Goal: Task Accomplishment & Management: Use online tool/utility

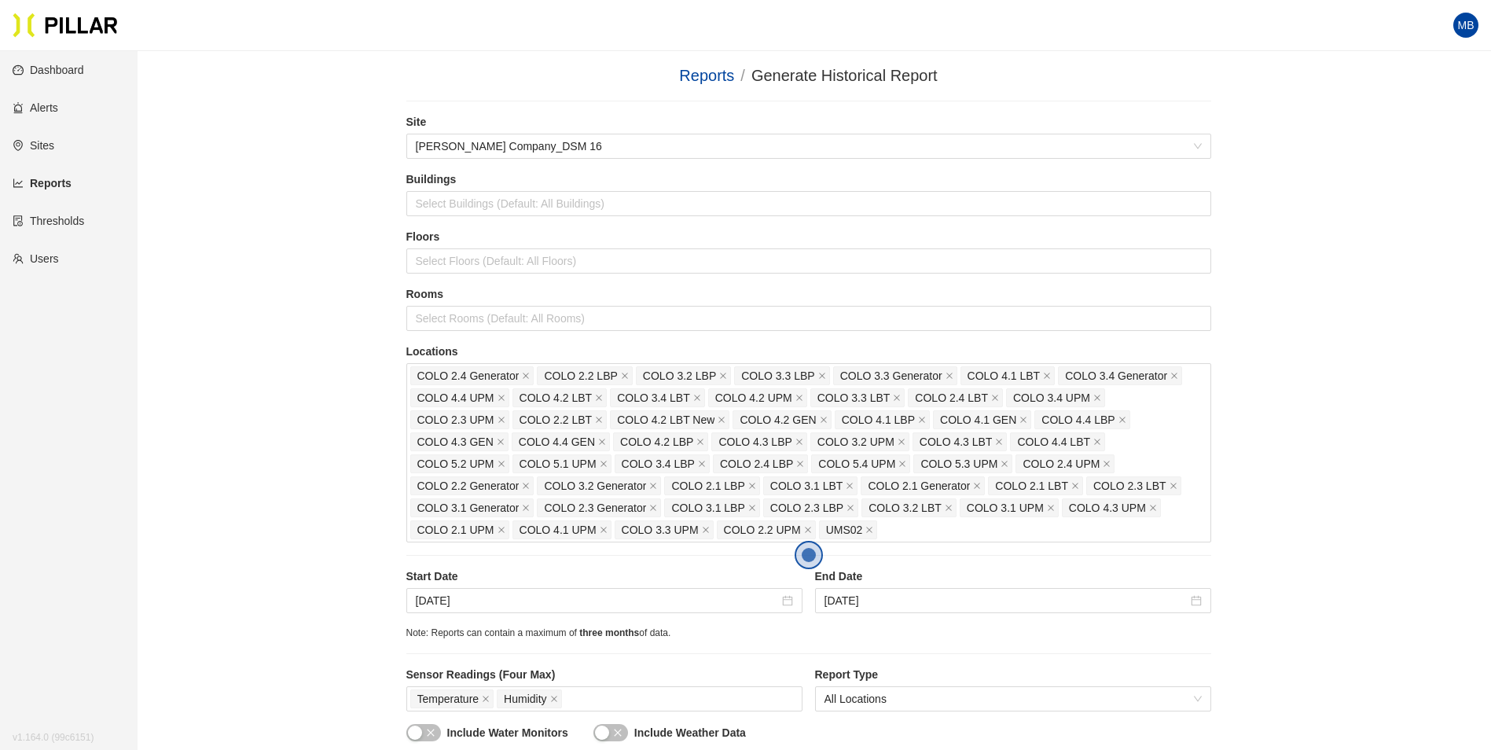
scroll to position [393, 0]
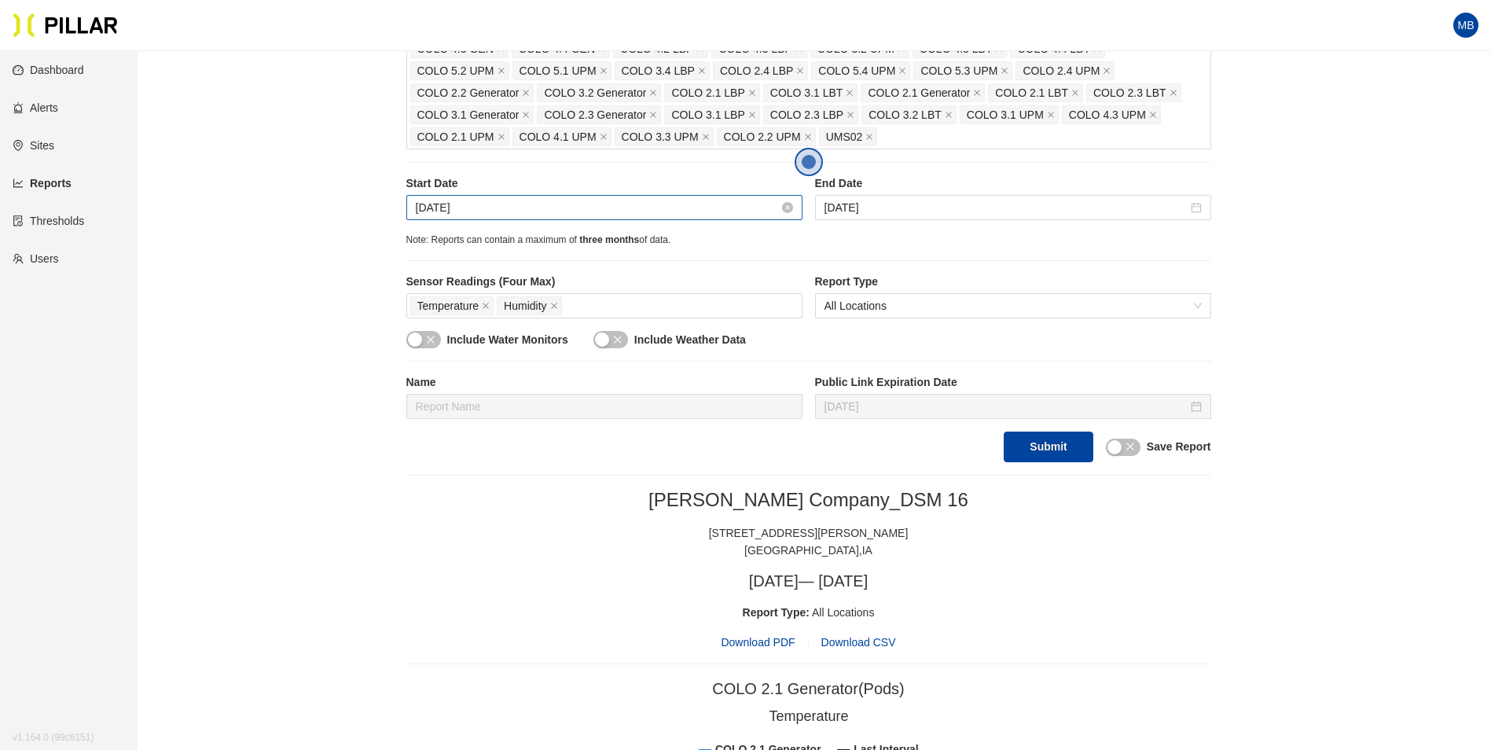
click at [551, 203] on input "[DATE]" at bounding box center [597, 207] width 363 height 17
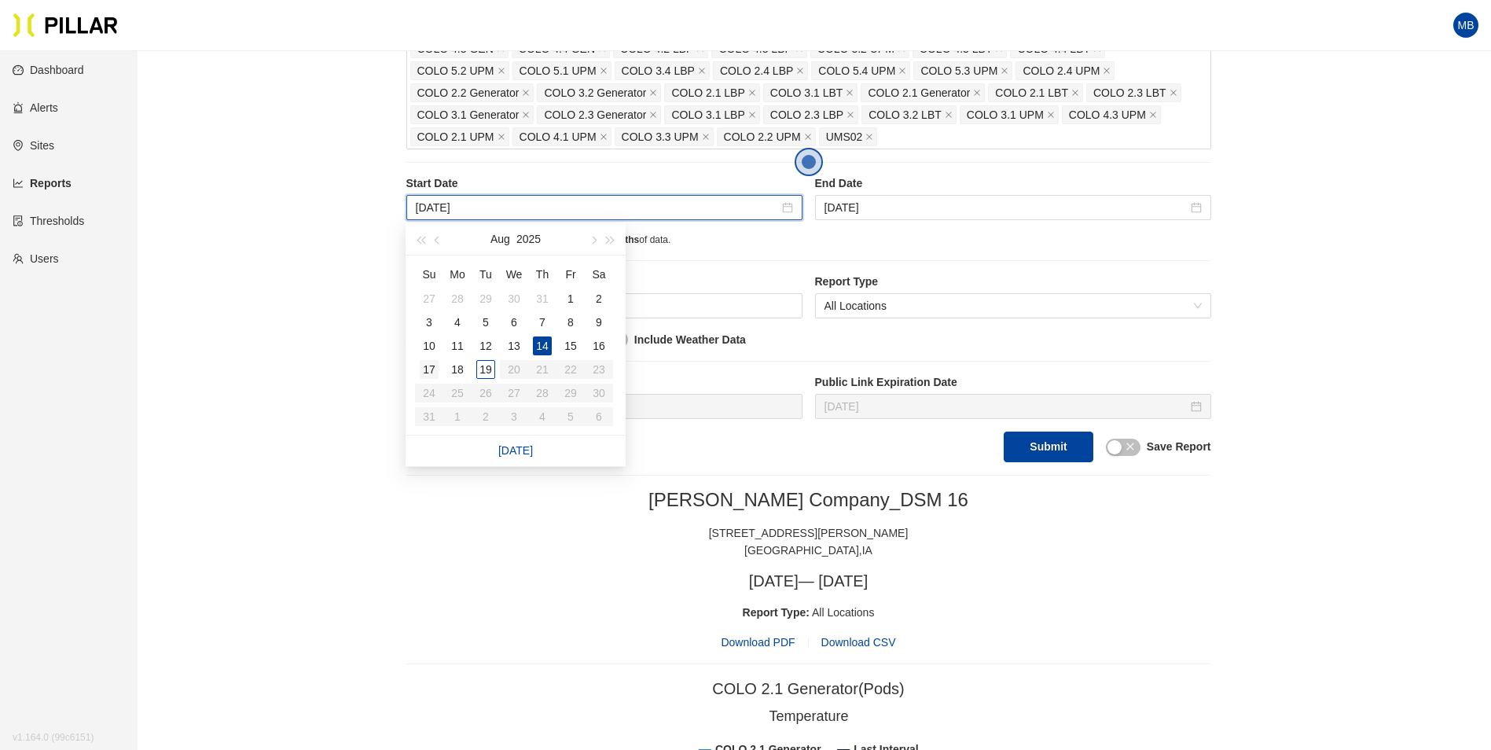
type input "[DATE]"
click at [435, 375] on div "17" at bounding box center [429, 369] width 19 height 19
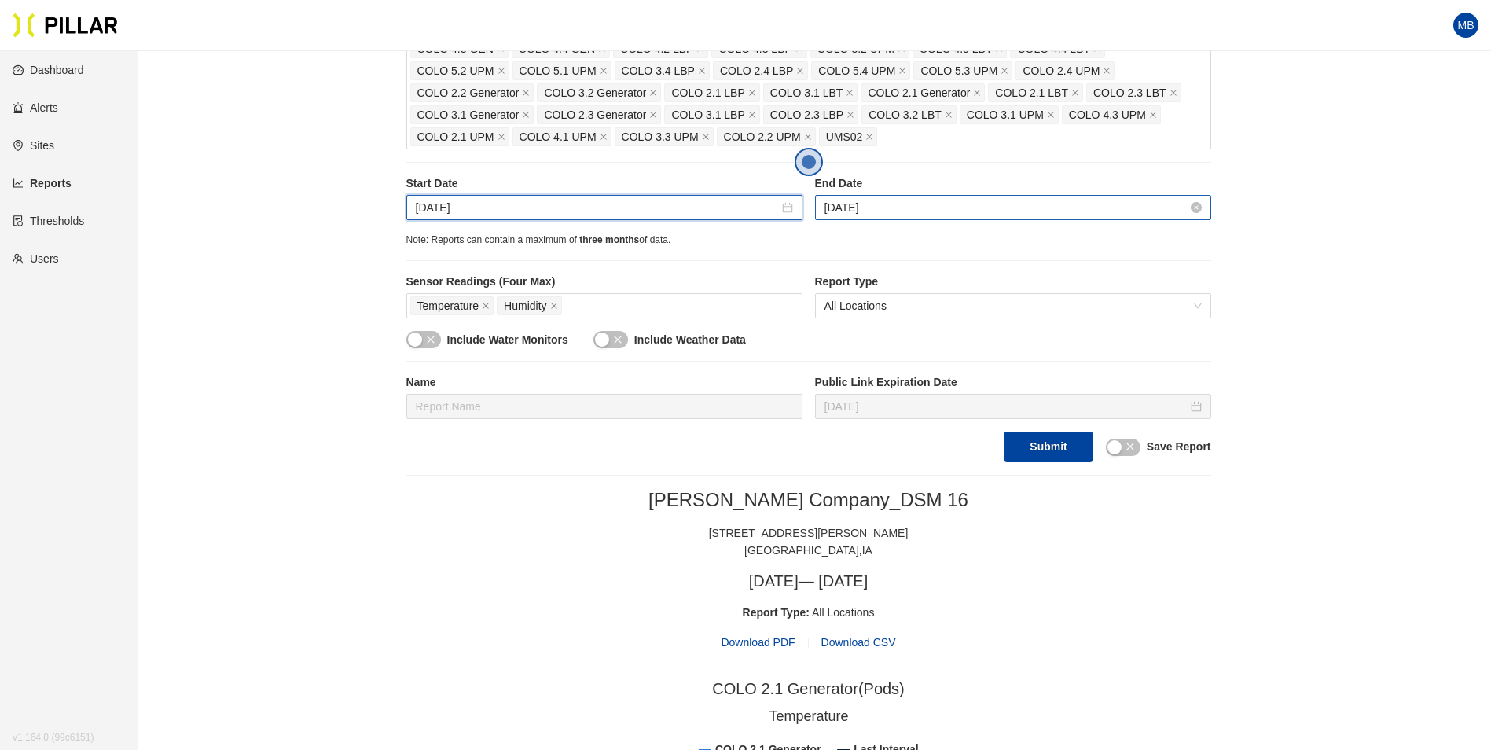
click at [936, 211] on input "[DATE]" at bounding box center [1005, 207] width 363 height 17
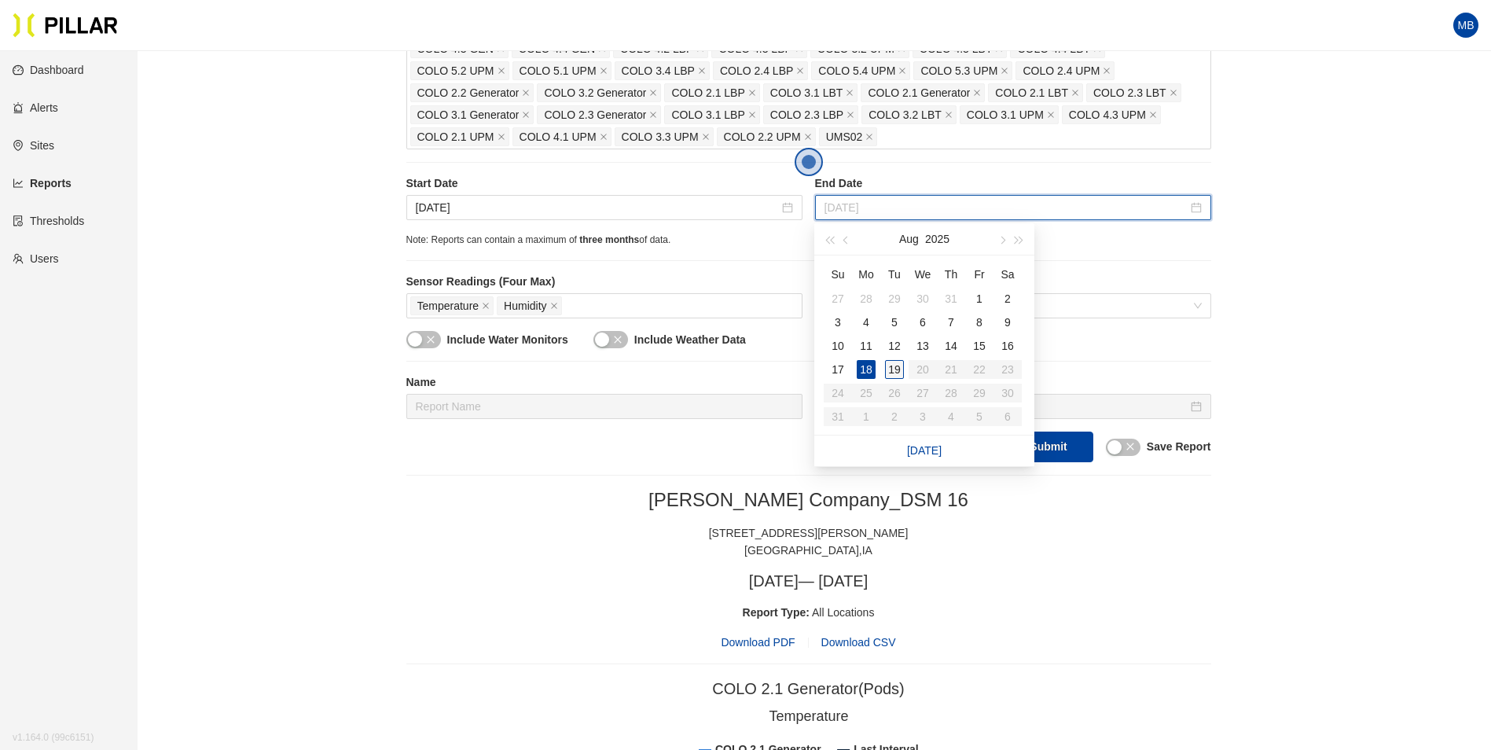
type input "[DATE]"
click at [897, 369] on div "19" at bounding box center [894, 369] width 19 height 19
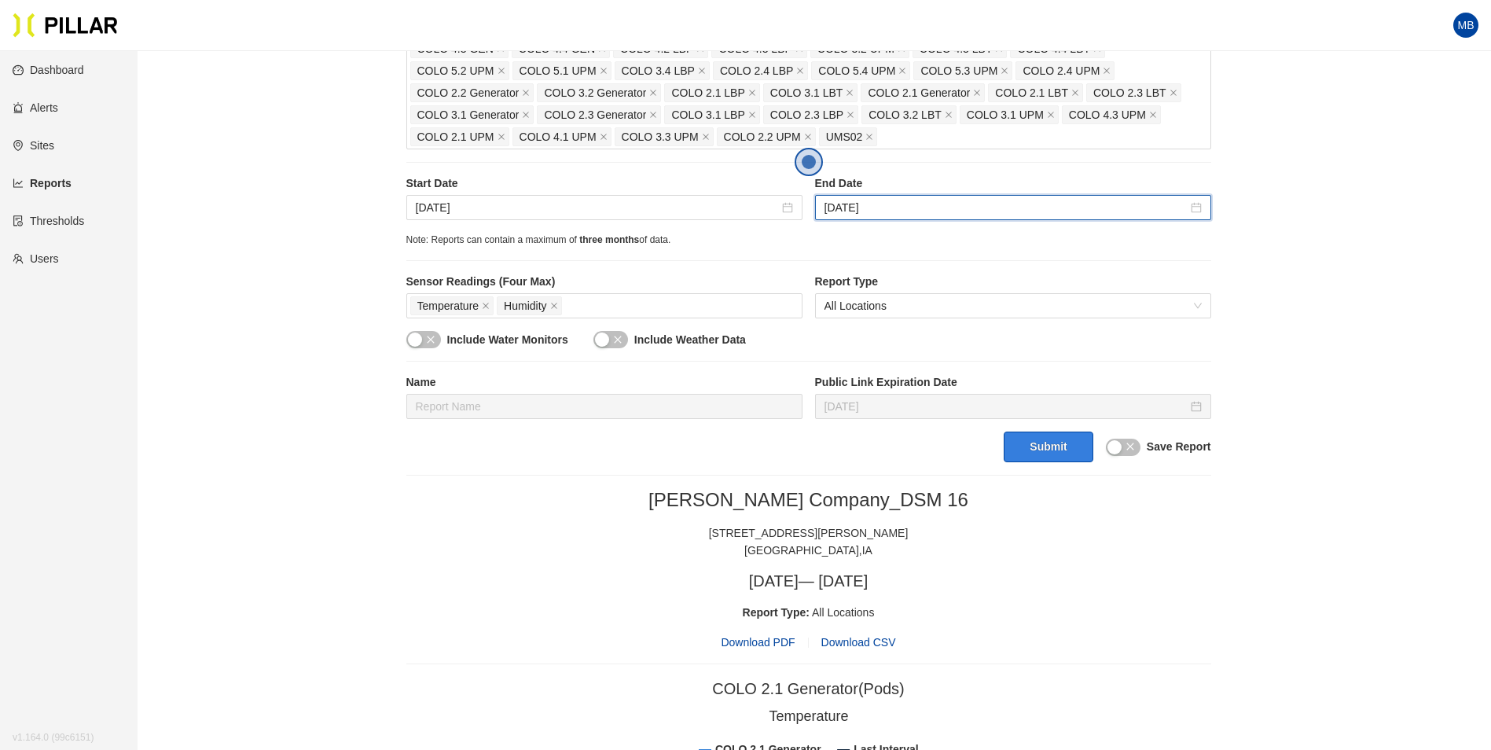
click at [1050, 445] on button "Submit" at bounding box center [1047, 446] width 89 height 31
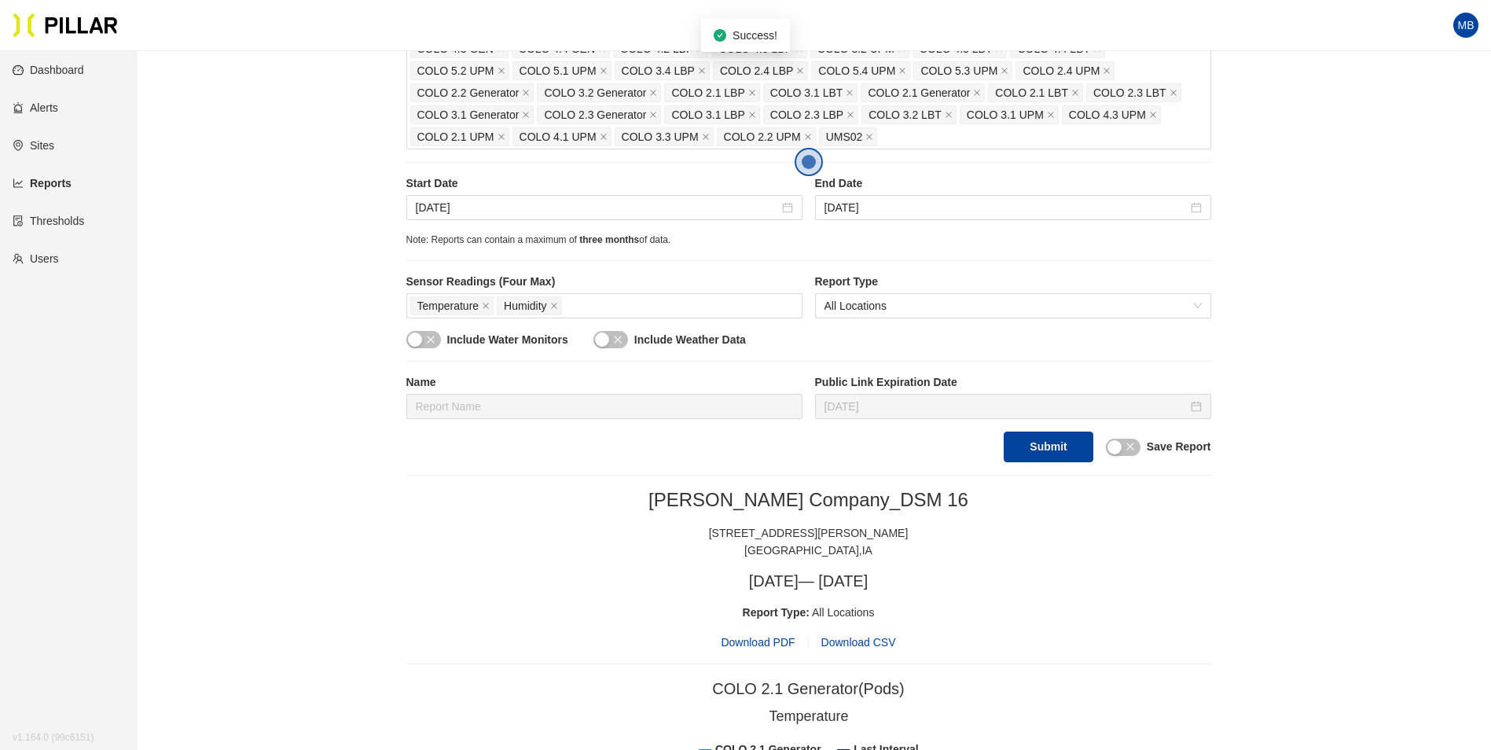
click at [755, 644] on span "Download PDF" at bounding box center [758, 641] width 74 height 17
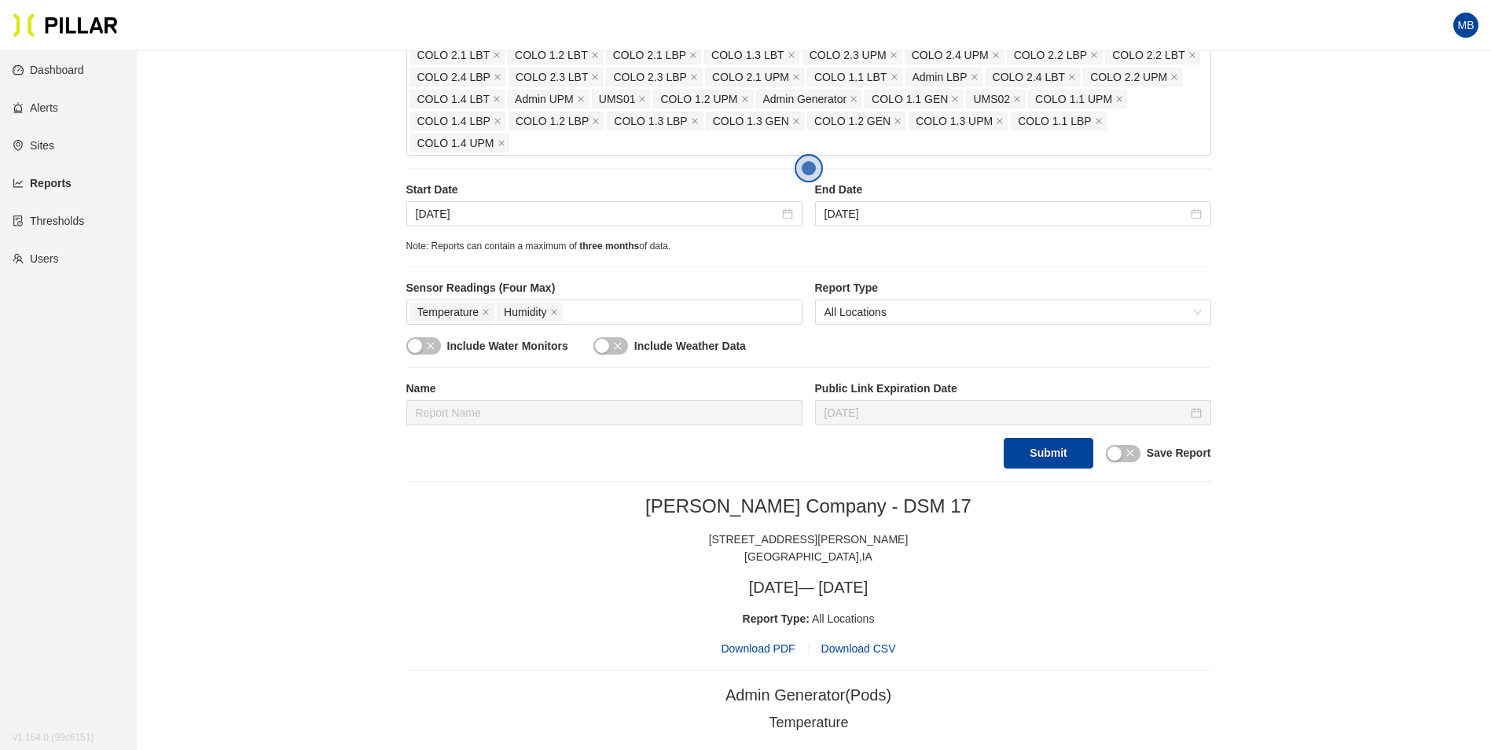
scroll to position [314, 0]
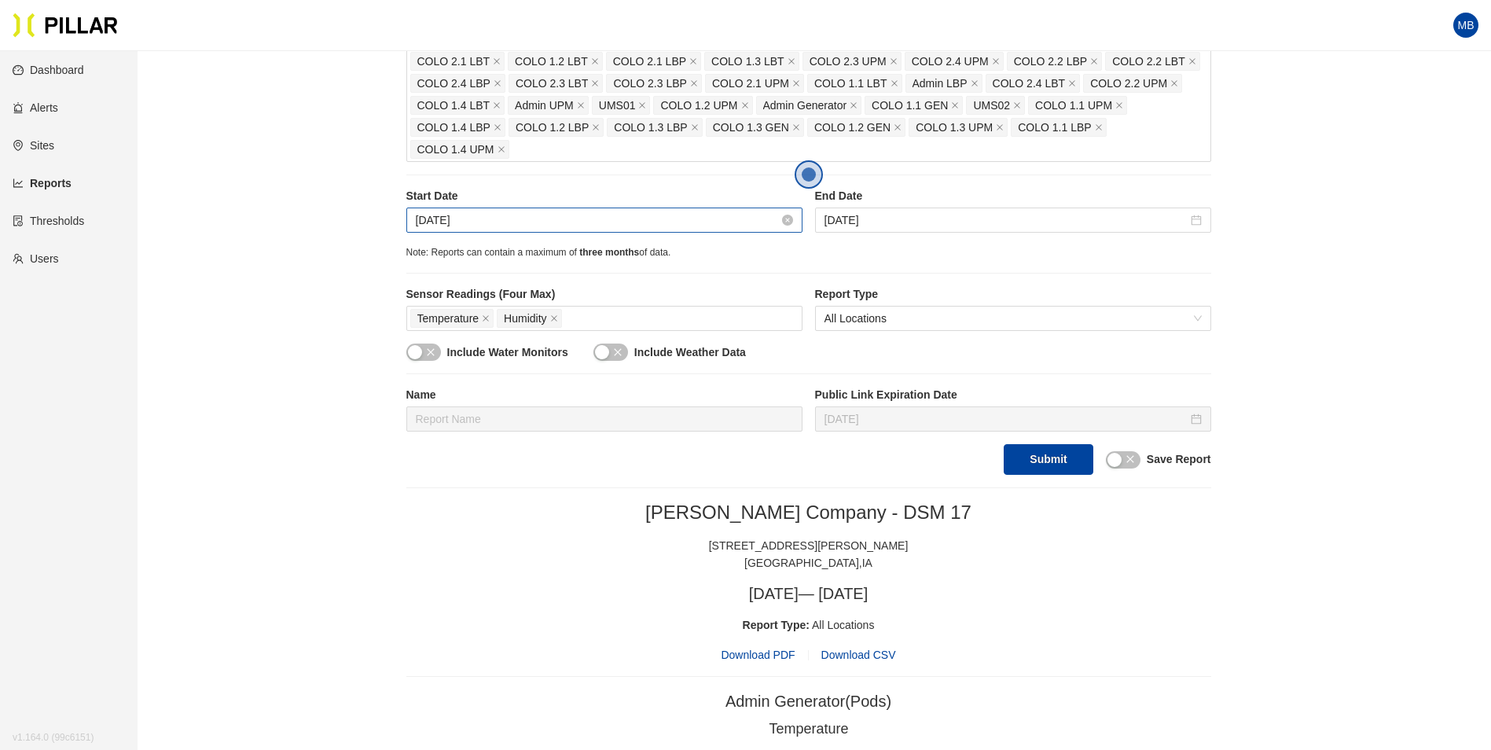
click at [527, 216] on input "[DATE]" at bounding box center [597, 219] width 363 height 17
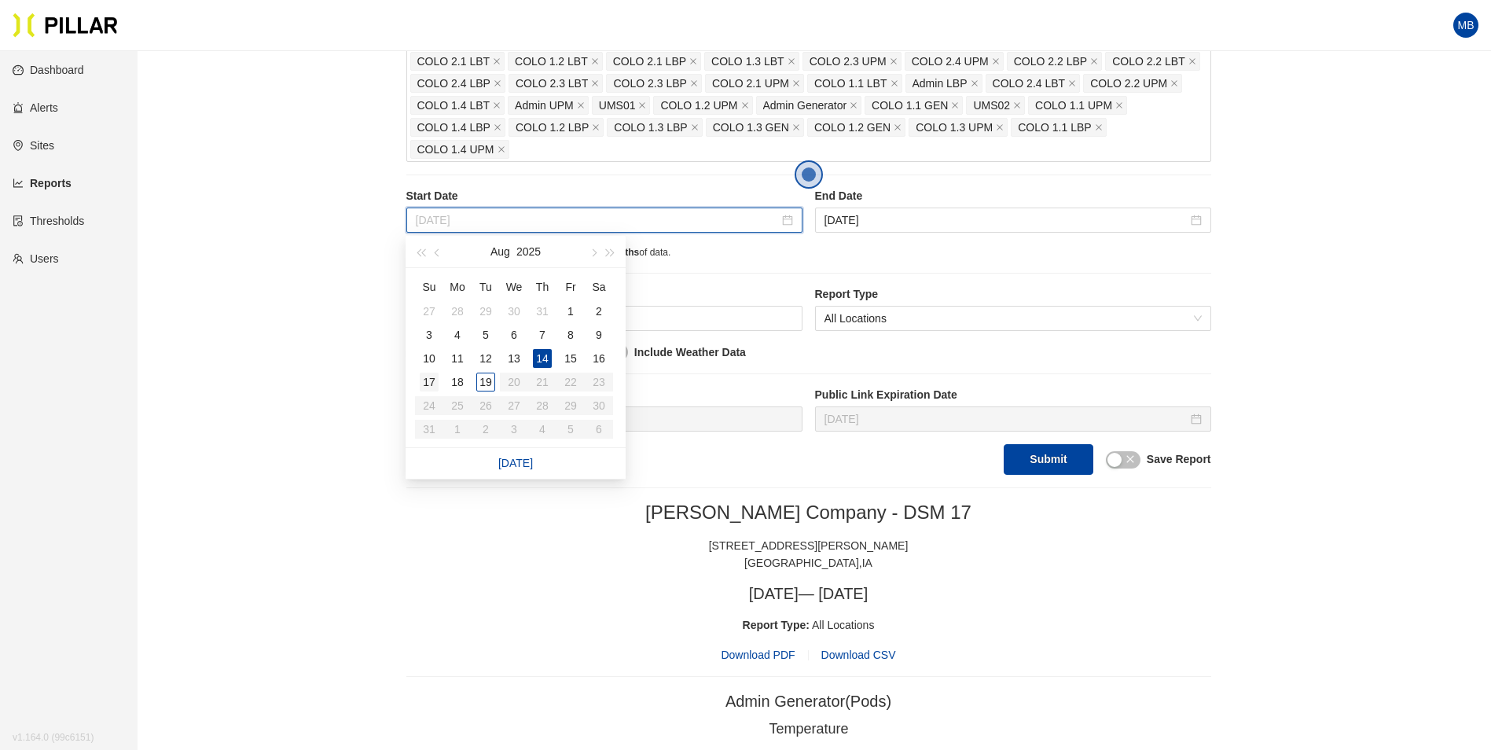
type input "[DATE]"
click at [424, 383] on div "17" at bounding box center [429, 381] width 19 height 19
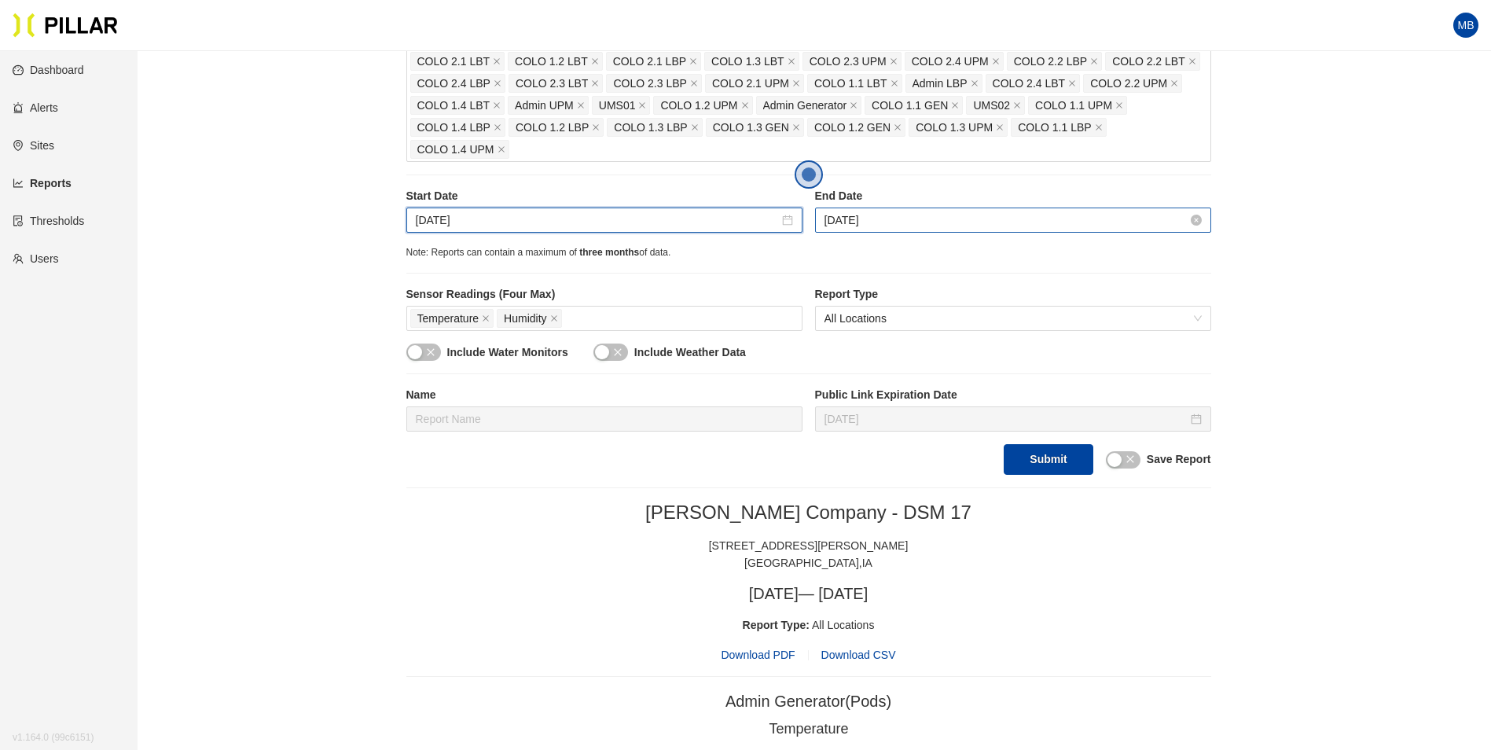
click at [915, 215] on input "[DATE]" at bounding box center [1005, 219] width 363 height 17
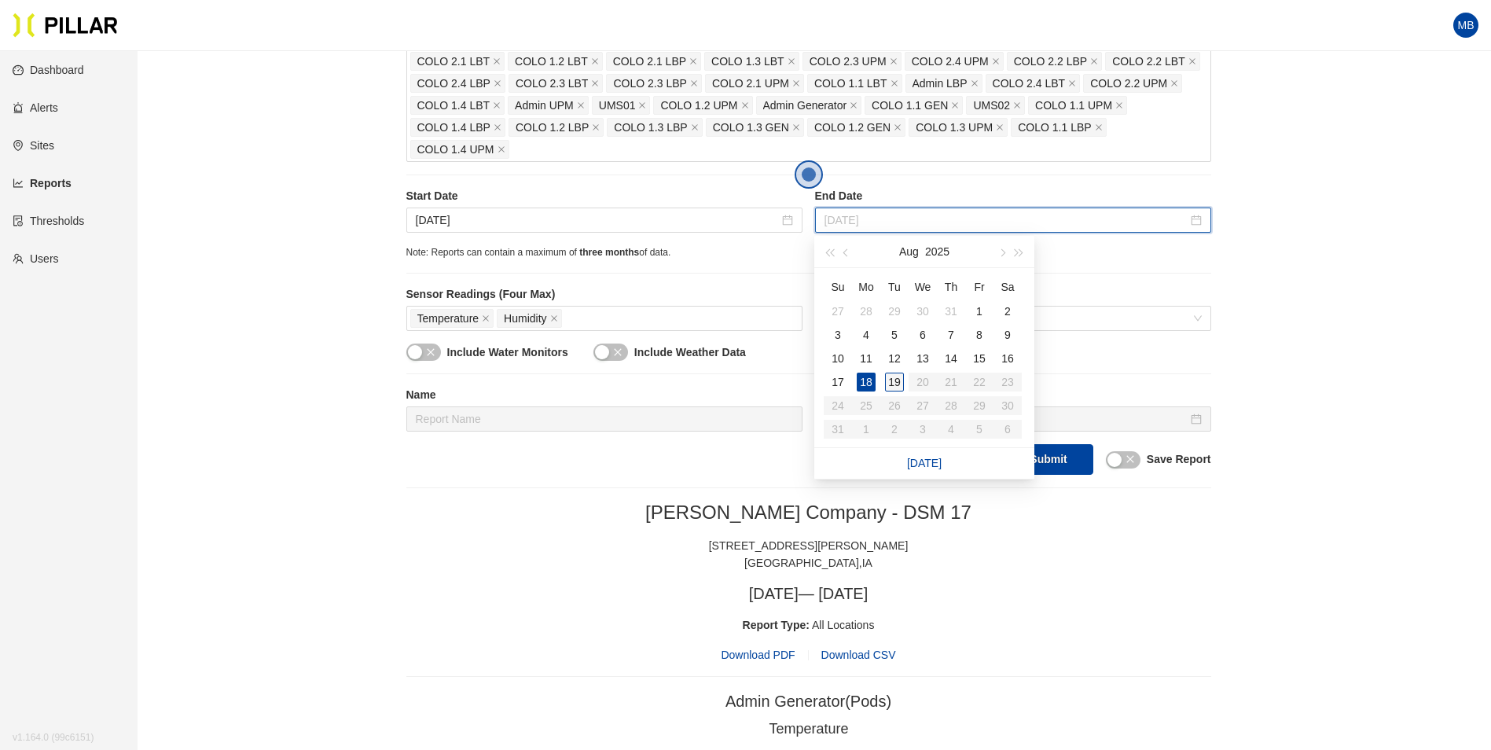
type input "[DATE]"
click at [891, 378] on div "19" at bounding box center [894, 381] width 19 height 19
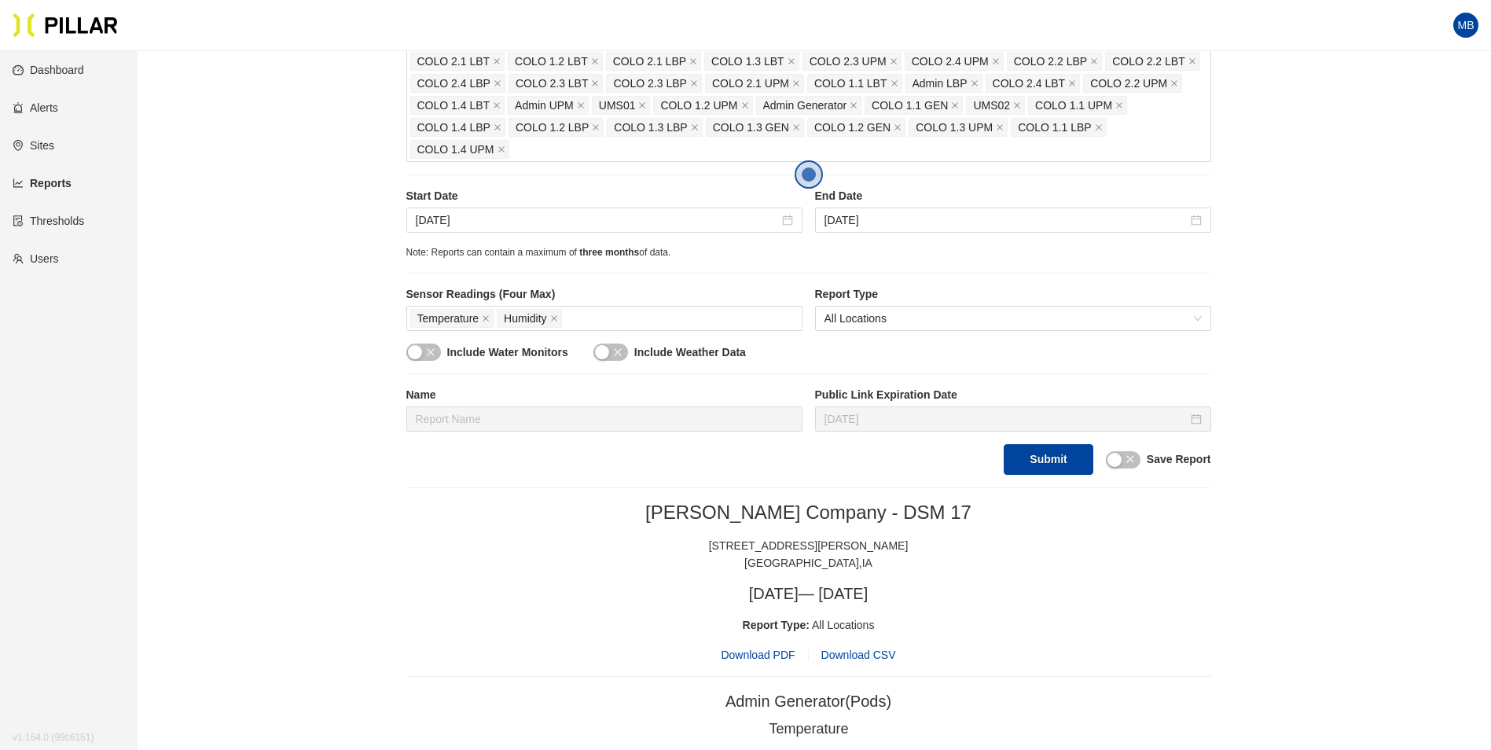
click at [1029, 519] on h2 "[PERSON_NAME] Company - DSM 17" at bounding box center [808, 513] width 805 height 24
click at [1032, 458] on button "Submit" at bounding box center [1047, 459] width 89 height 31
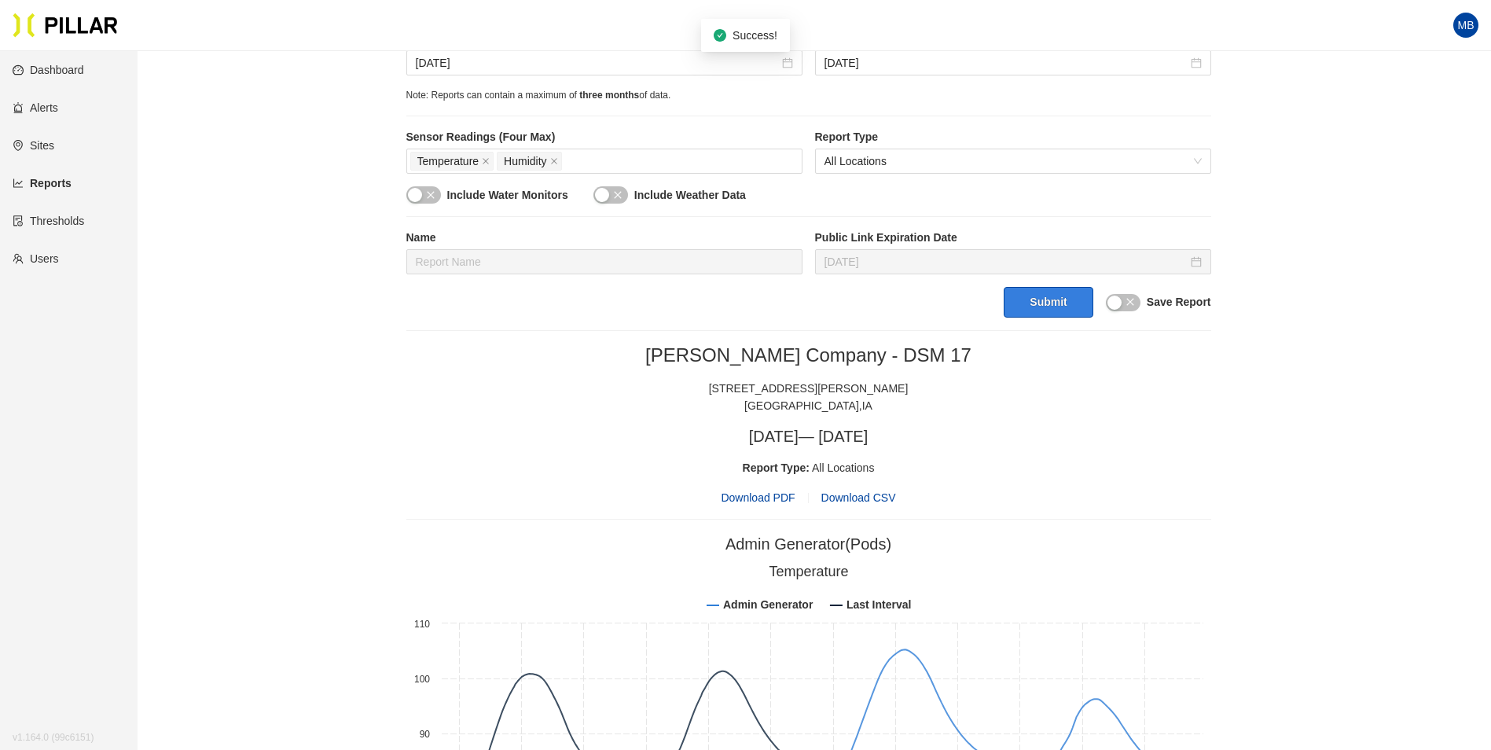
scroll to position [550, 0]
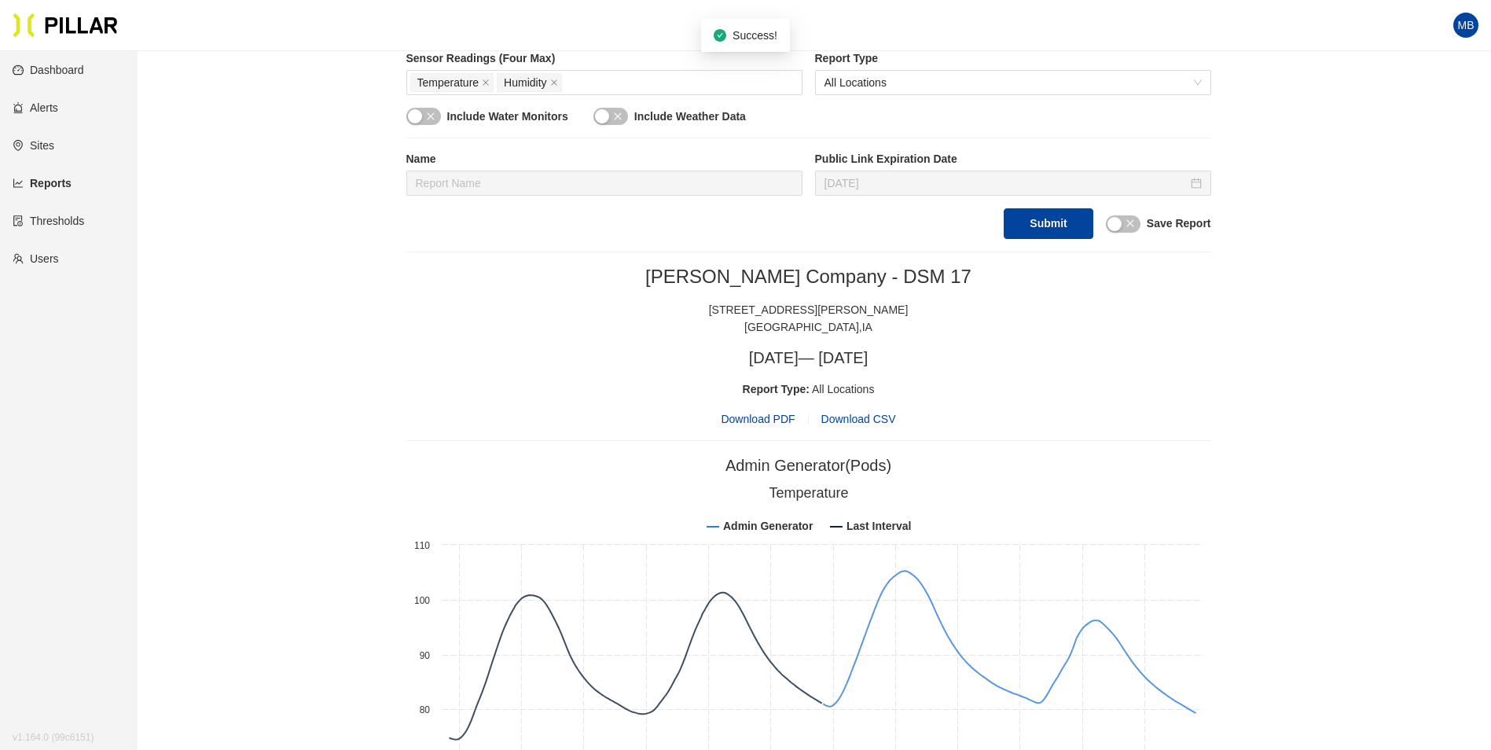
click at [771, 418] on span "Download PDF" at bounding box center [758, 418] width 74 height 17
